Goal: Information Seeking & Learning: Compare options

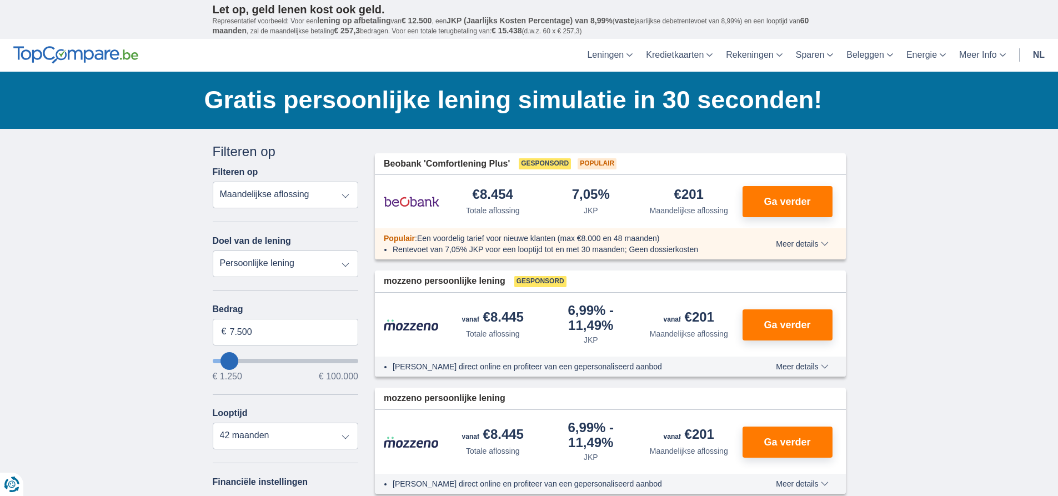
click at [1041, 59] on link "nl" at bounding box center [1038, 55] width 25 height 33
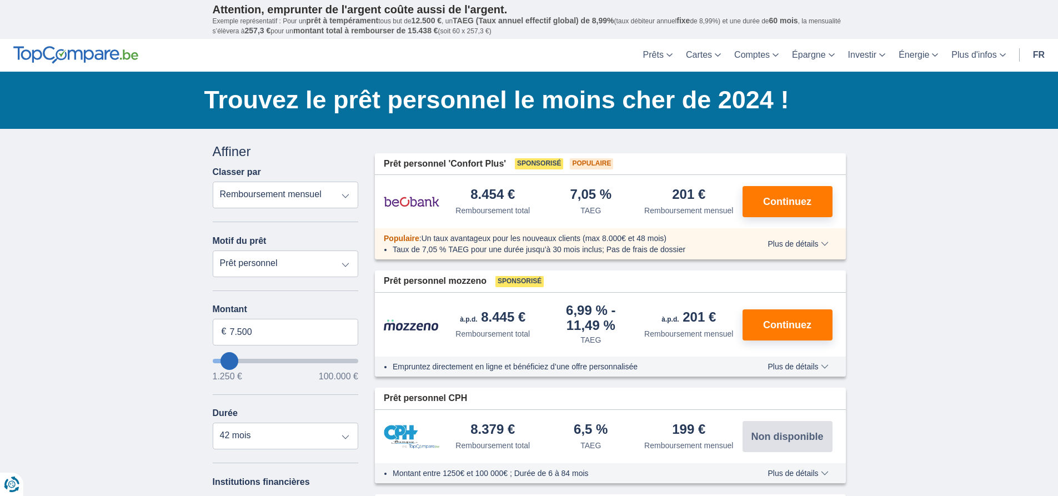
click at [345, 265] on select "Prêt personnel Voiture Moto / vélo Caravane / mobilhome Travaux Energie Rachat …" at bounding box center [286, 263] width 146 height 27
click at [349, 263] on select "Prêt personnel Voiture Moto / vélo Caravane / mobilhome Travaux Energie Rachat …" at bounding box center [286, 263] width 146 height 27
click at [341, 192] on select "Remboursement total TAEG Remboursement mensuel" at bounding box center [286, 195] width 146 height 27
click at [345, 197] on select "Remboursement total TAEG Remboursement mensuel" at bounding box center [286, 195] width 146 height 27
click at [233, 329] on input "7.500" at bounding box center [286, 332] width 146 height 27
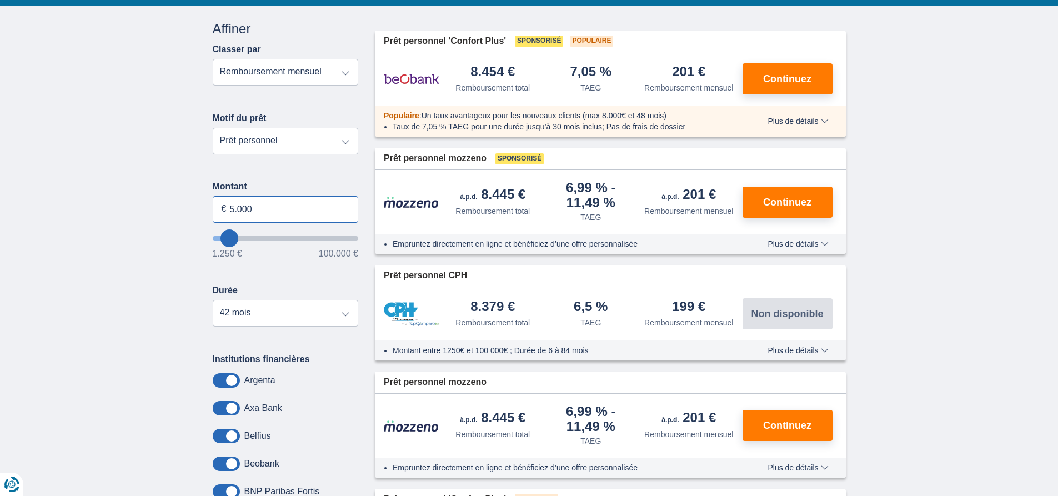
scroll to position [333, 0]
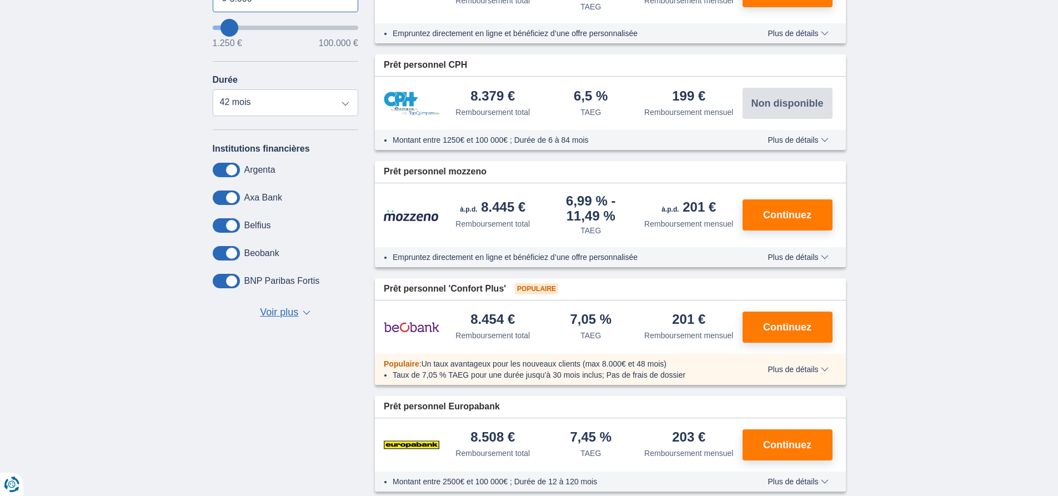
type input "5.000"
click at [288, 315] on span "Voir plus" at bounding box center [279, 312] width 38 height 14
type input "5250"
select select "36"
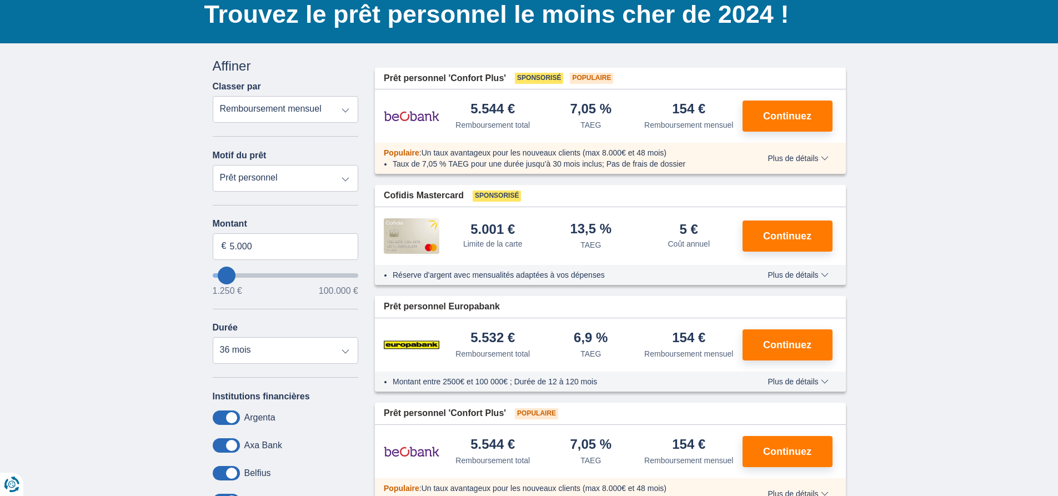
scroll to position [111, 0]
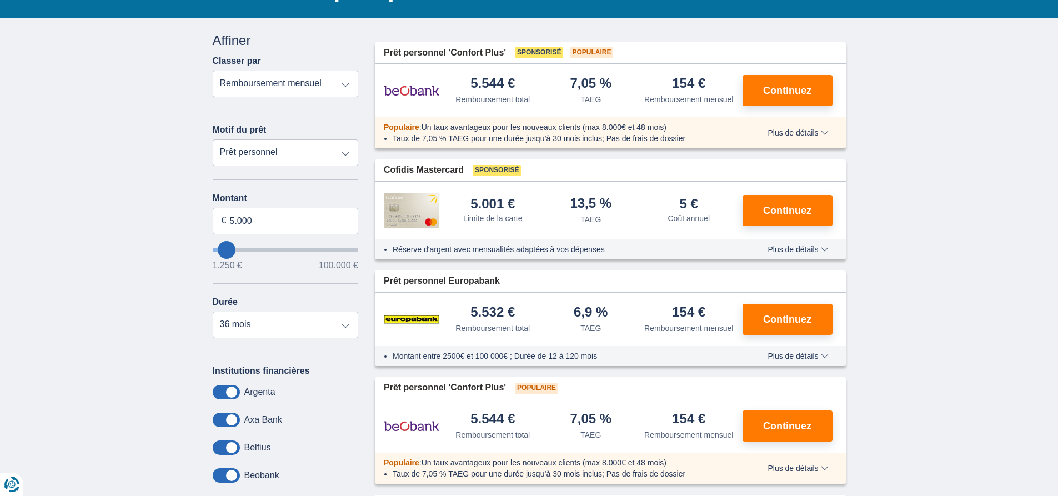
drag, startPoint x: 468, startPoint y: 86, endPoint x: 527, endPoint y: 87, distance: 58.9
click at [527, 87] on div "5.544 € Remboursement total" at bounding box center [493, 91] width 98 height 28
click at [549, 87] on div "7,05 % TAEG" at bounding box center [591, 91] width 98 height 28
drag, startPoint x: 469, startPoint y: 87, endPoint x: 534, endPoint y: 87, distance: 65.5
click at [534, 87] on div "5.544 € Remboursement total" at bounding box center [493, 91] width 98 height 28
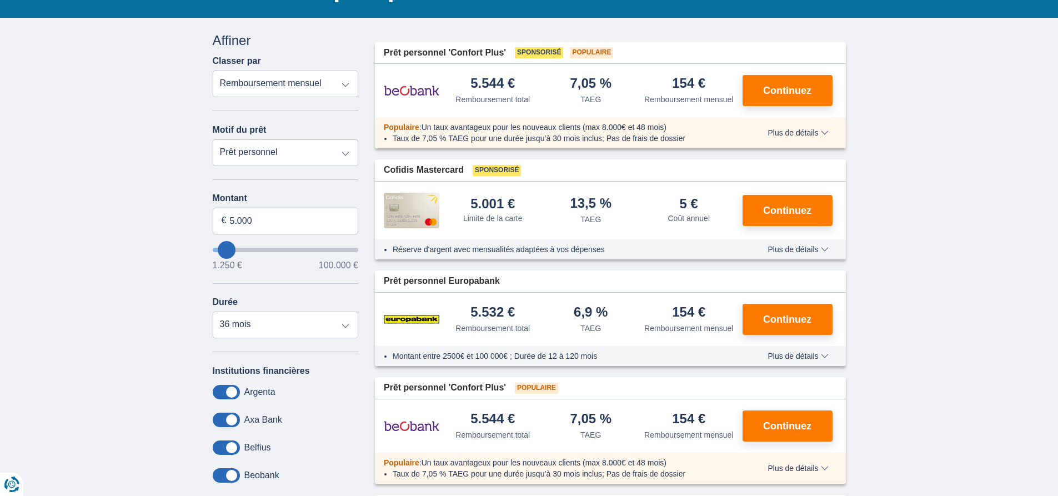
click at [565, 111] on div "5.544 € Remboursement total 7,05 %" at bounding box center [610, 90] width 471 height 53
click at [826, 355] on span "Plus de détails" at bounding box center [797, 356] width 61 height 8
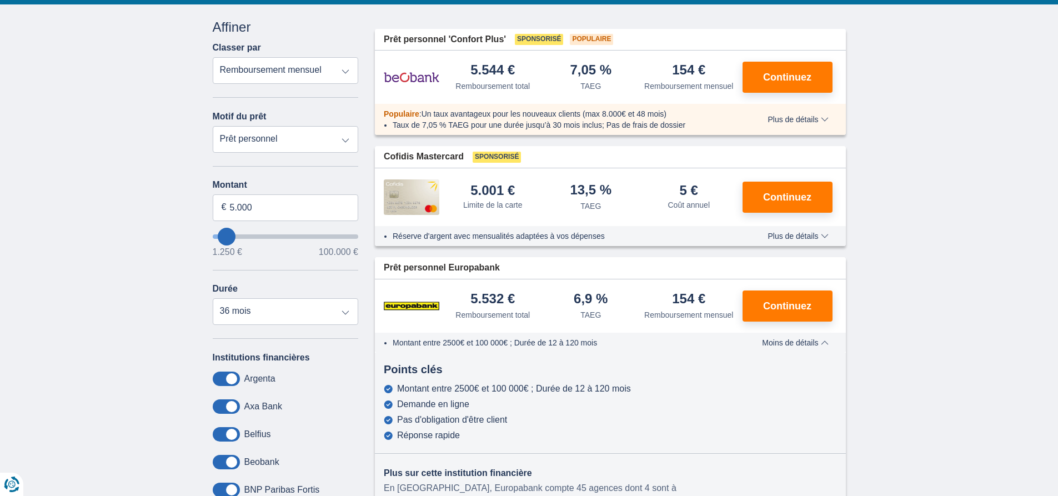
scroll to position [56, 0]
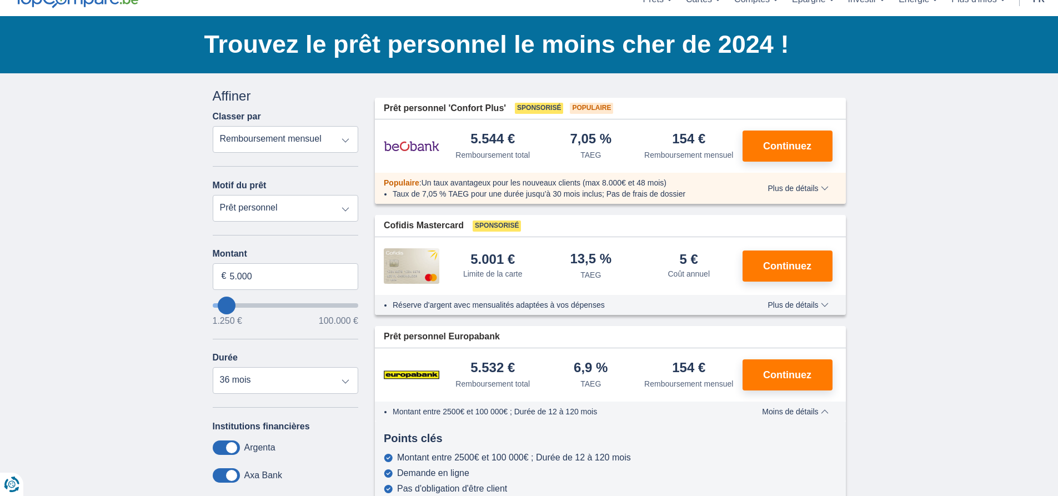
click at [350, 203] on select "Prêt personnel Voiture Moto / vélo Caravane / mobilhome Travaux Energie Rachat …" at bounding box center [286, 208] width 146 height 27
select select "renovationLoan"
click at [213, 195] on select "Prêt personnel Voiture Moto / vélo Caravane / mobilhome Travaux Energie Rachat …" at bounding box center [286, 208] width 146 height 27
type input "15.000"
type input "15250"
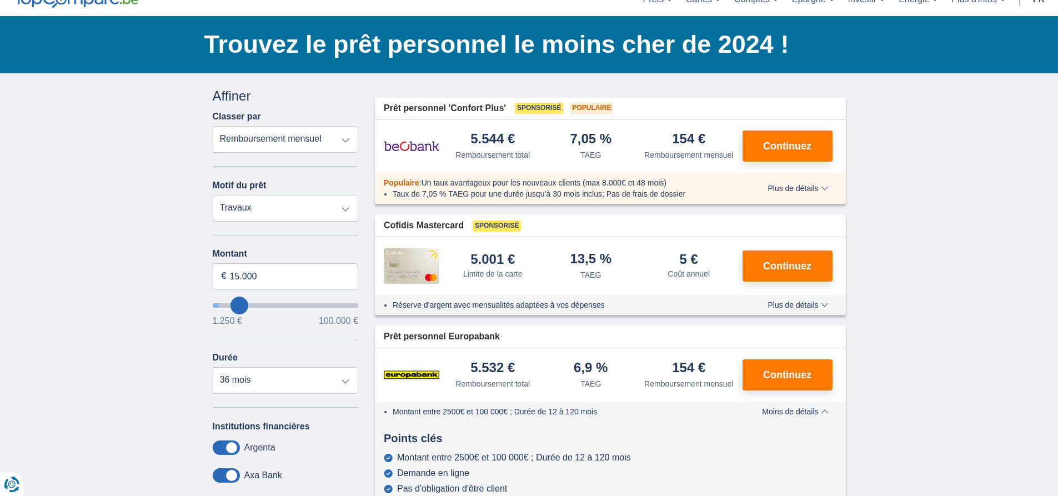
select select "60"
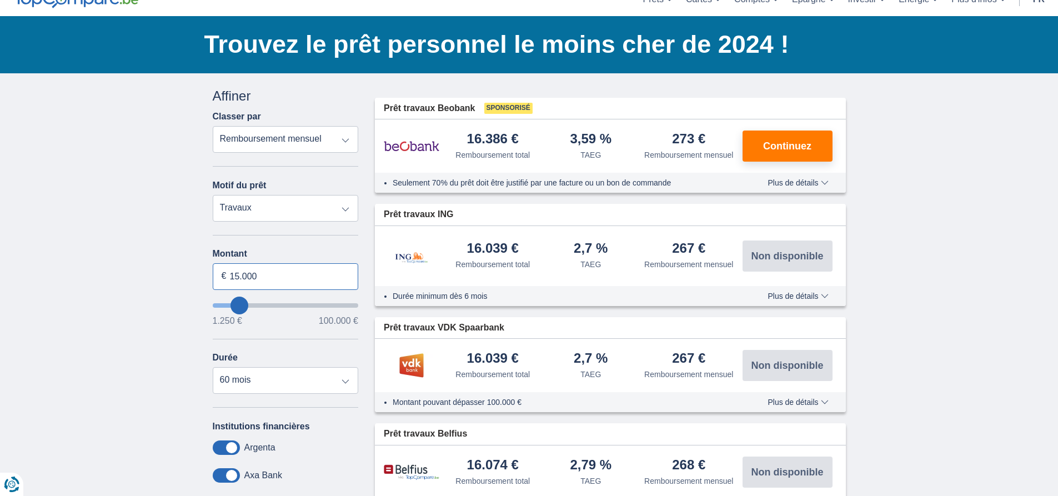
click at [240, 274] on input "15.000" at bounding box center [286, 276] width 146 height 27
type input "5.000"
type input "5250"
select select "36"
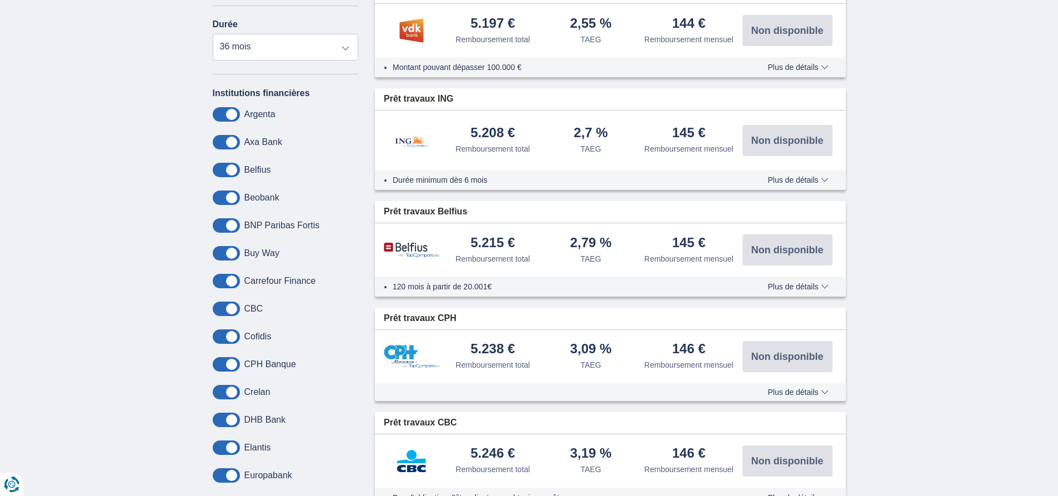
scroll to position [167, 0]
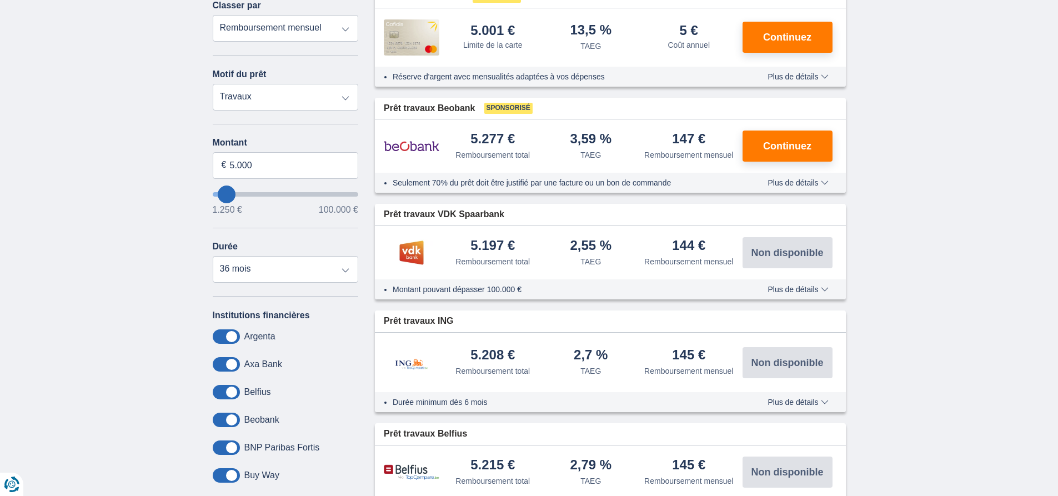
drag, startPoint x: 573, startPoint y: 138, endPoint x: 618, endPoint y: 134, distance: 45.8
click at [618, 134] on div "3,59 % TAEG" at bounding box center [591, 146] width 98 height 28
click at [622, 139] on div "3,59 % TAEG" at bounding box center [591, 146] width 98 height 28
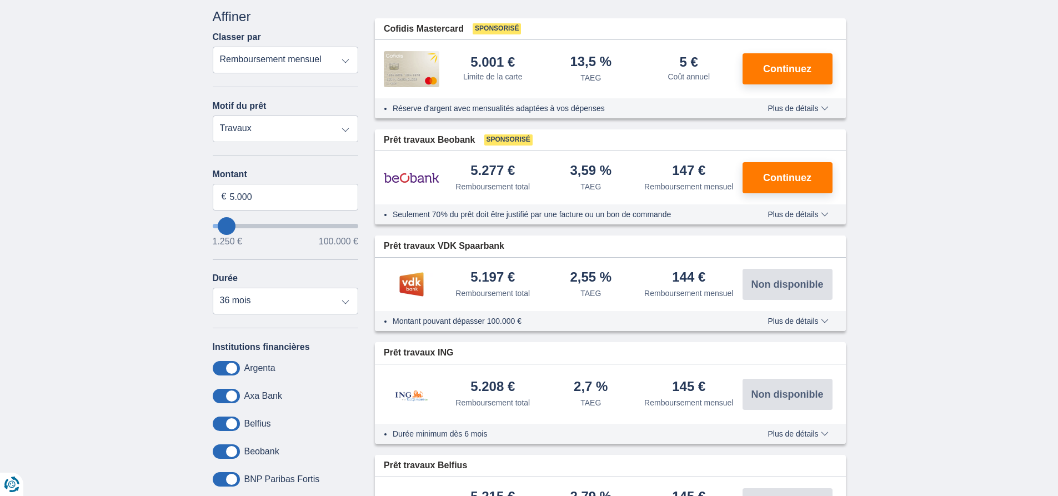
scroll to position [111, 0]
